Goal: Find specific page/section: Find specific page/section

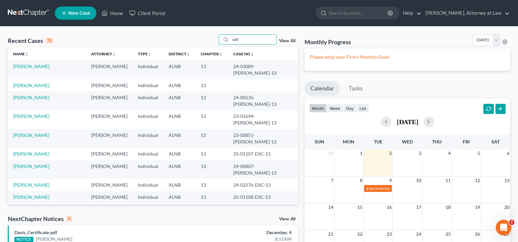
click at [197, 25] on div "Home New Case Client Portal Daisy M. Holder, Attorney at Law holderesq_jh@bells…" at bounding box center [259, 192] width 518 height 384
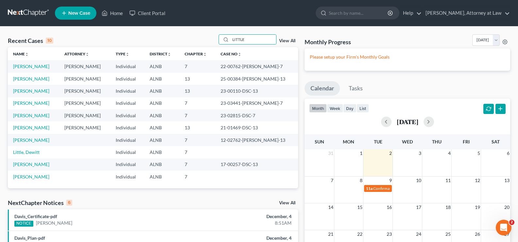
drag, startPoint x: 247, startPoint y: 41, endPoint x: 127, endPoint y: 22, distance: 121.2
click at [180, 44] on div "Recent Cases 10 LITTLE View All" at bounding box center [153, 40] width 290 height 13
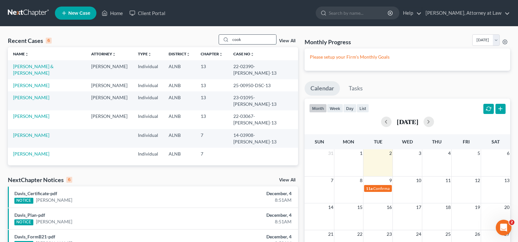
drag, startPoint x: 249, startPoint y: 39, endPoint x: 225, endPoint y: 40, distance: 24.9
click at [228, 40] on div "cook" at bounding box center [248, 39] width 58 height 10
type input "wal"
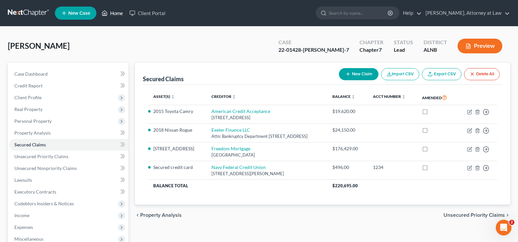
click at [118, 15] on link "Home" at bounding box center [112, 13] width 28 height 12
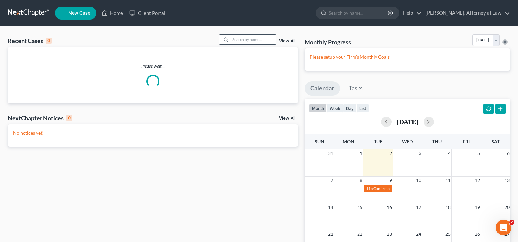
click at [254, 39] on input "search" at bounding box center [254, 39] width 46 height 9
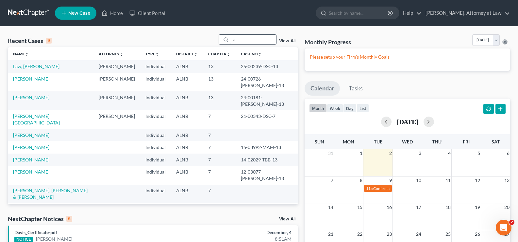
type input "l"
type input "[PERSON_NAME]"
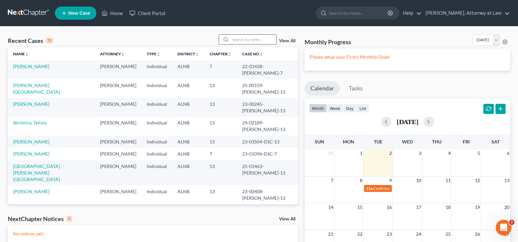
click at [235, 38] on input "search" at bounding box center [254, 39] width 46 height 9
type input "[PERSON_NAME]"
